Goal: Navigation & Orientation: Go to known website

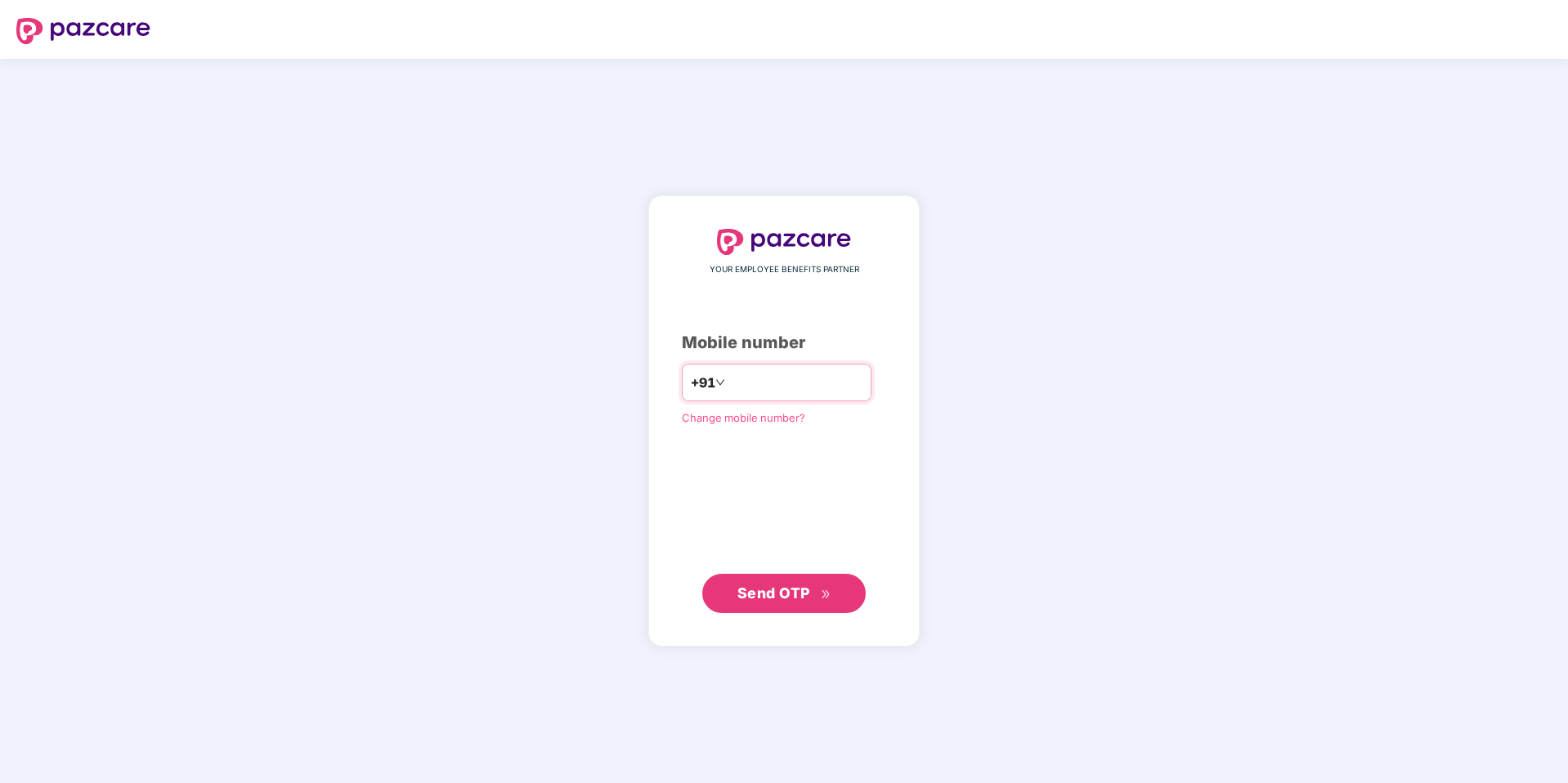
click at [773, 382] on input "number" at bounding box center [795, 383] width 134 height 26
type input "**********"
click at [786, 606] on button "Send OTP" at bounding box center [784, 593] width 164 height 39
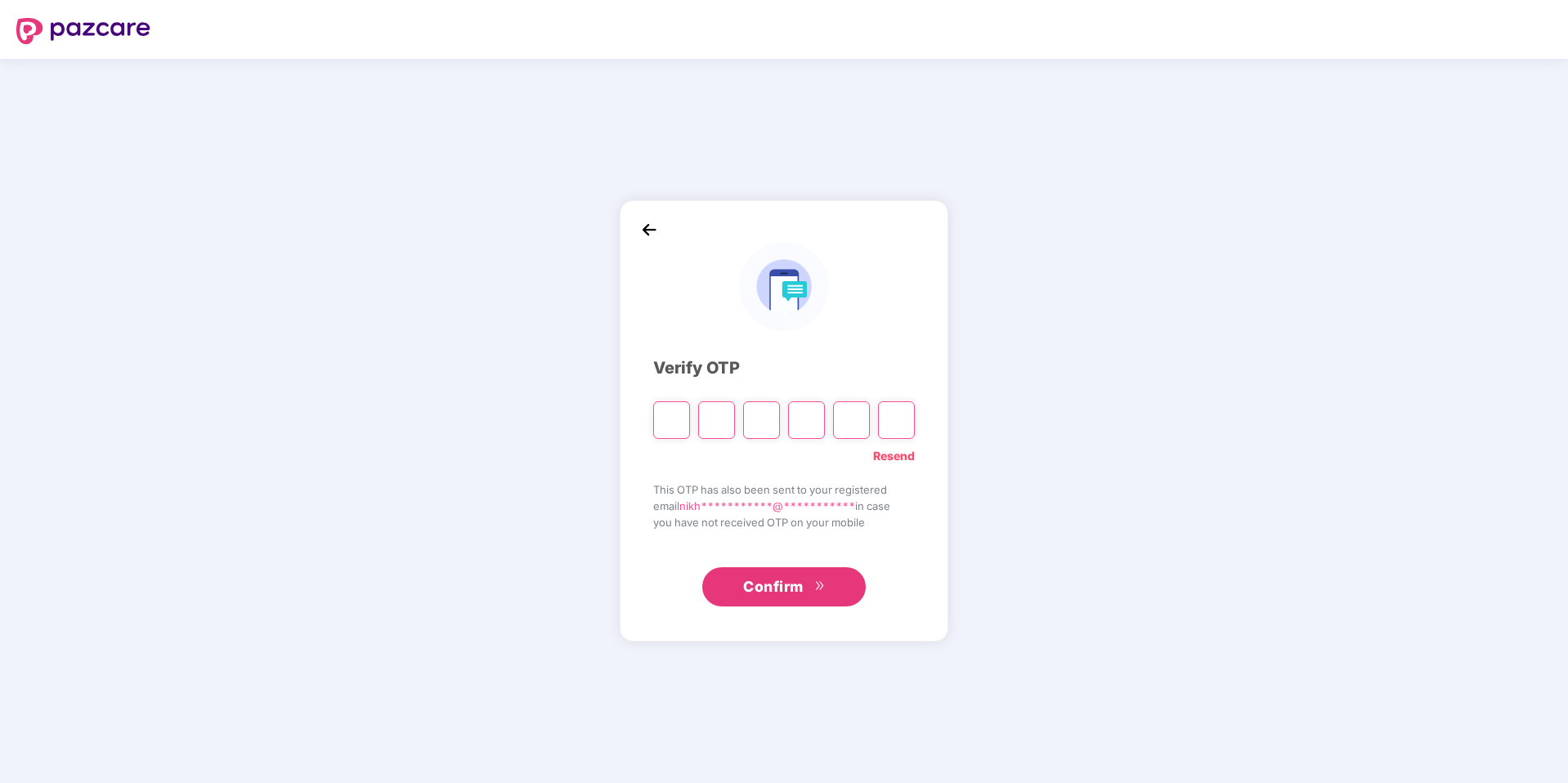
type input "*"
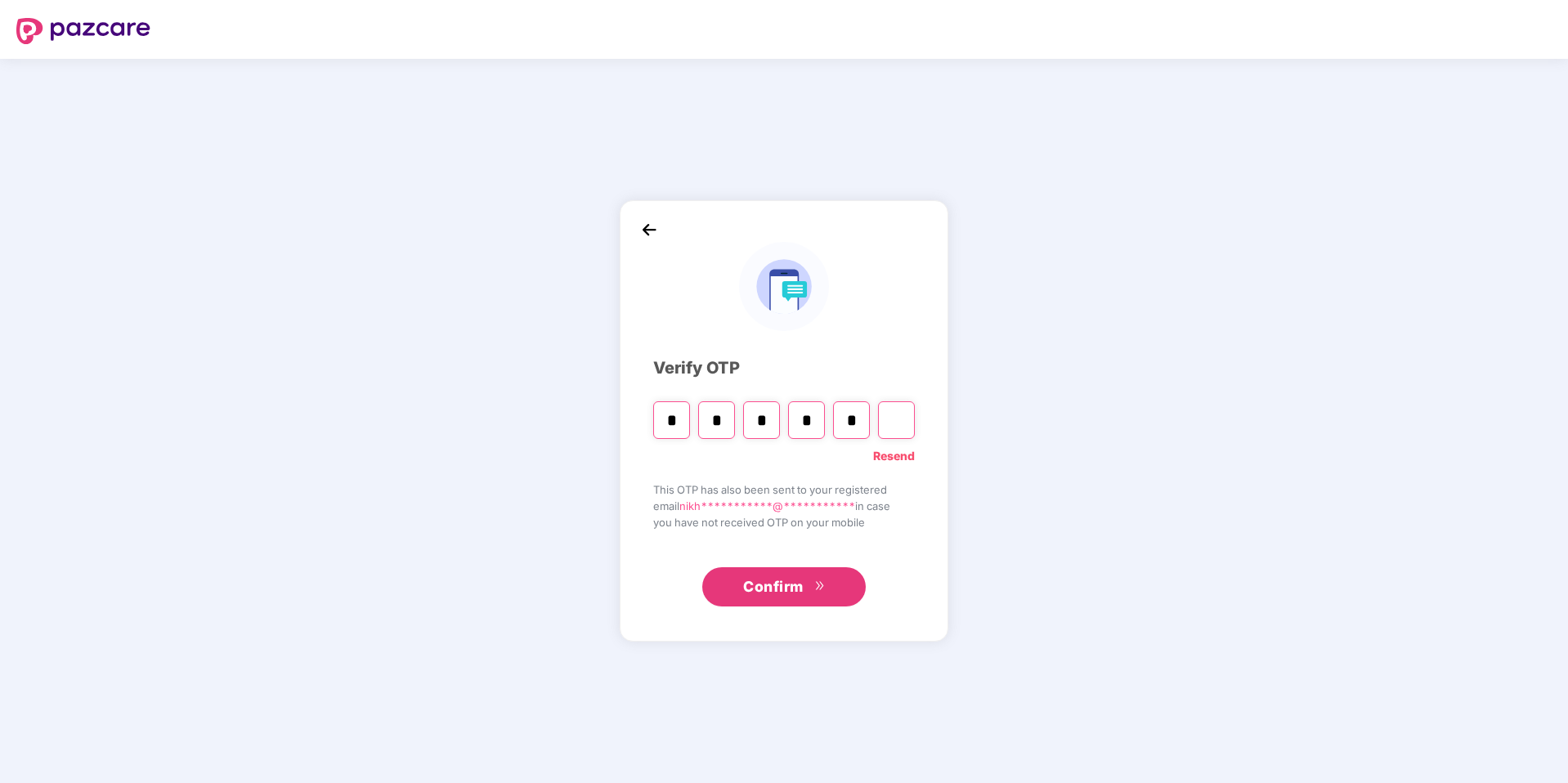
type input "*"
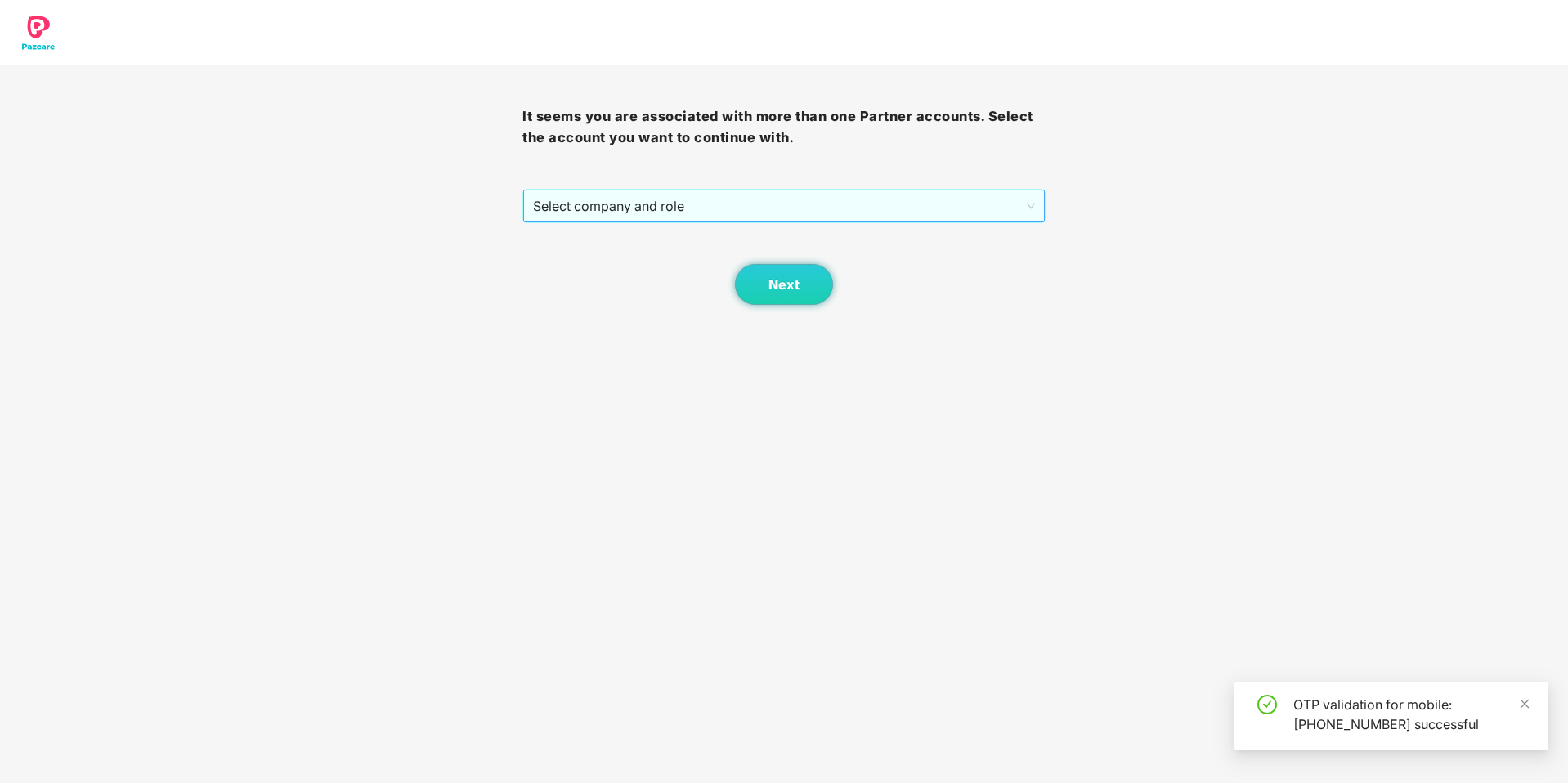
click at [840, 203] on span "Select company and role" at bounding box center [783, 206] width 501 height 31
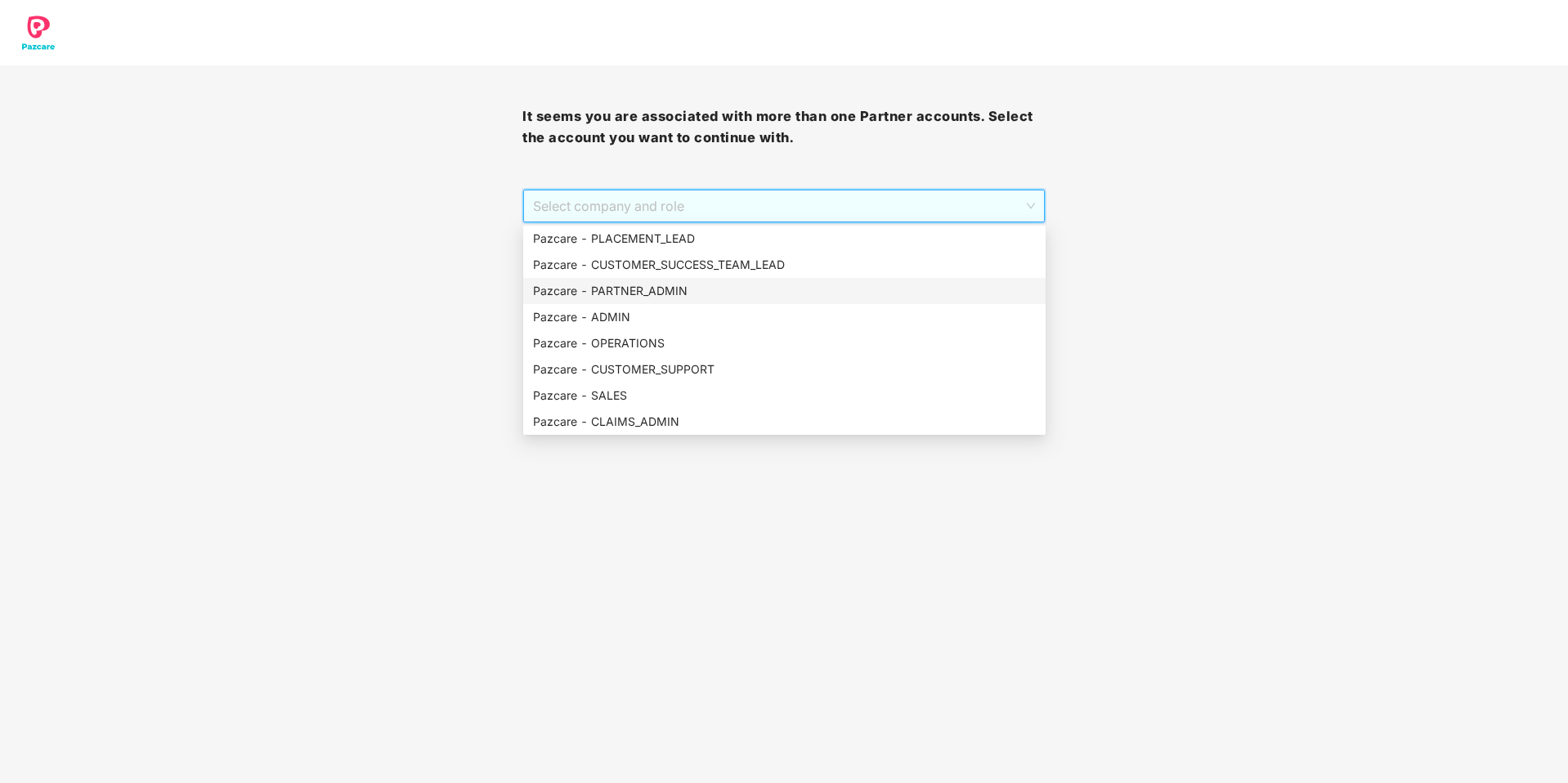
click at [683, 284] on div "Pazcare - PARTNER_ADMIN" at bounding box center [784, 291] width 503 height 18
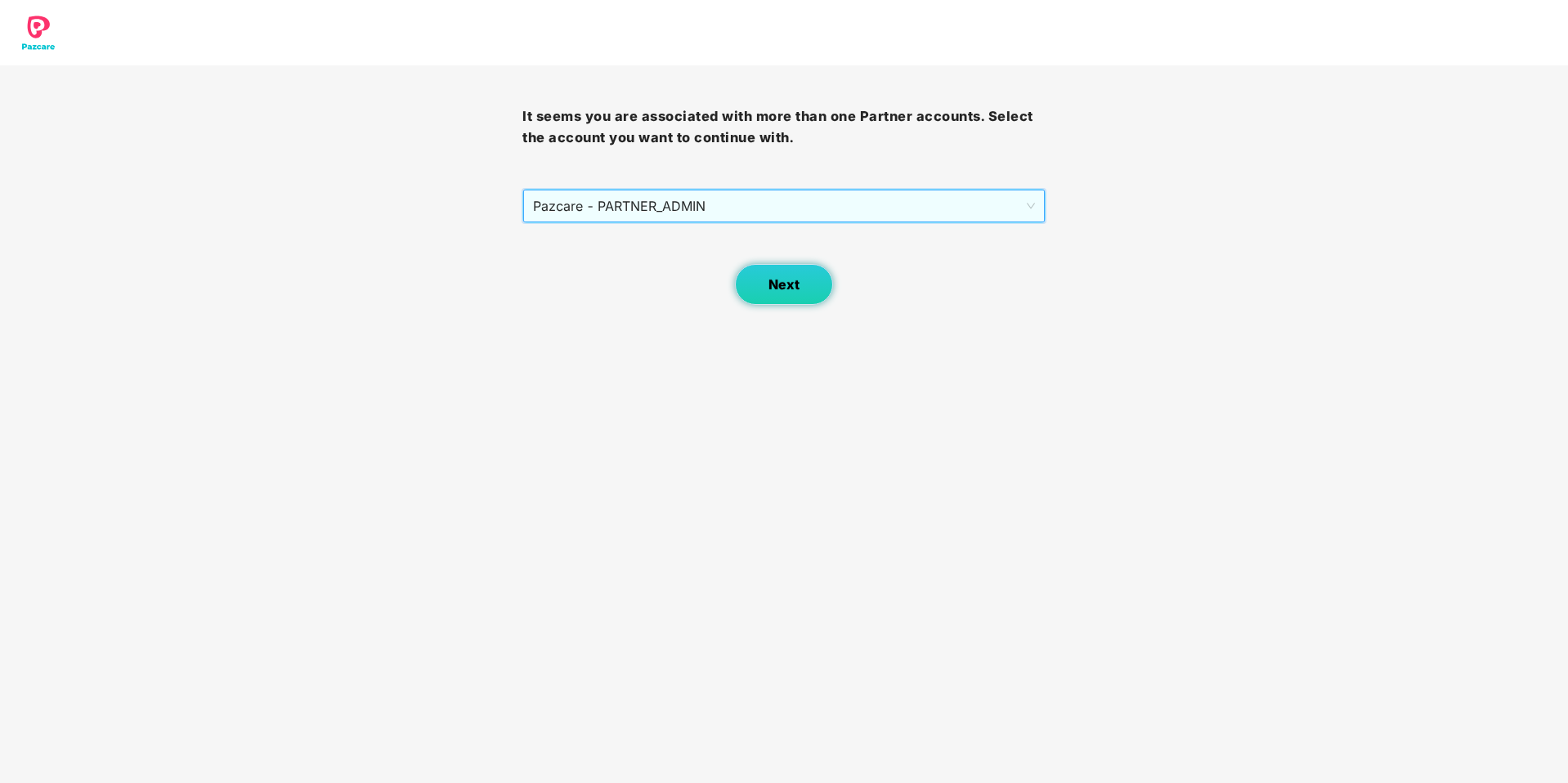
click at [766, 290] on button "Next" at bounding box center [784, 284] width 98 height 41
